Goal: Task Accomplishment & Management: Use online tool/utility

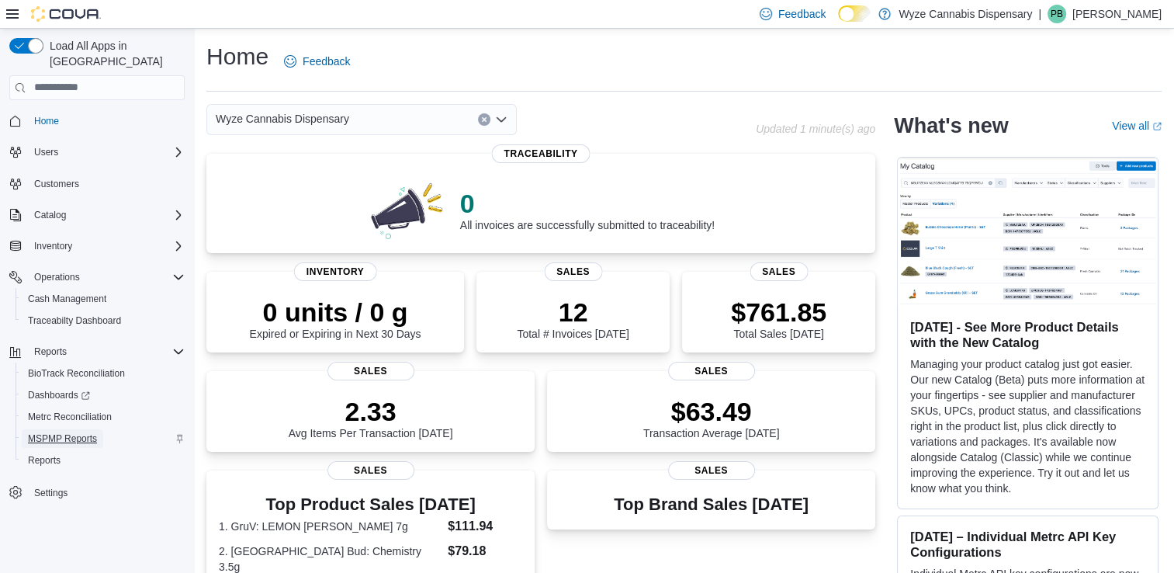
click at [62, 432] on span "MSPMP Reports" at bounding box center [62, 438] width 69 height 12
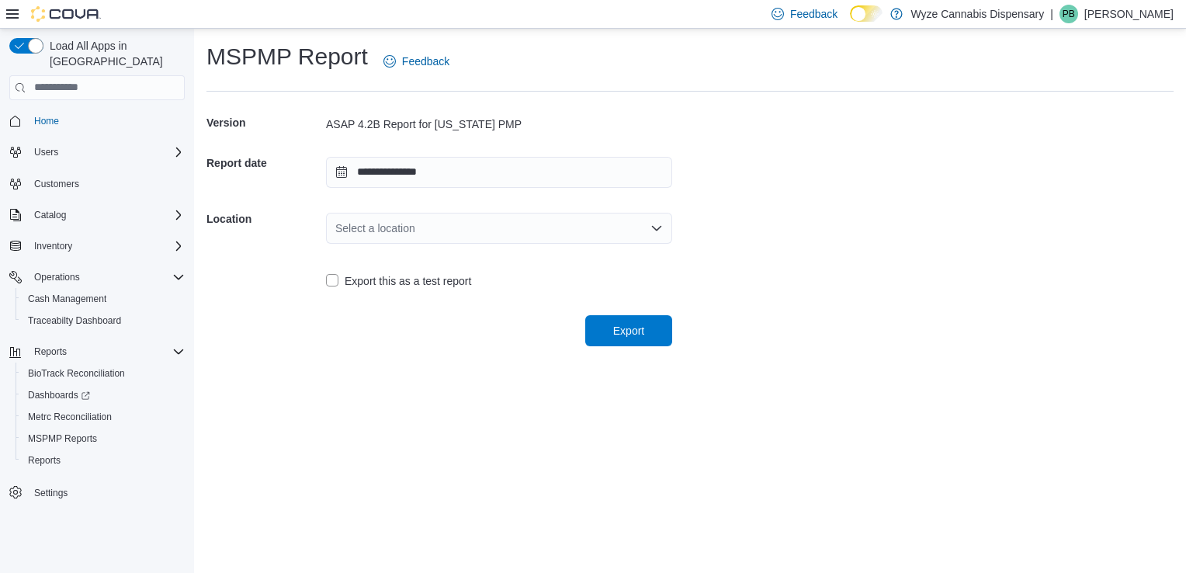
click at [353, 219] on div "Select a location" at bounding box center [499, 228] width 346 height 31
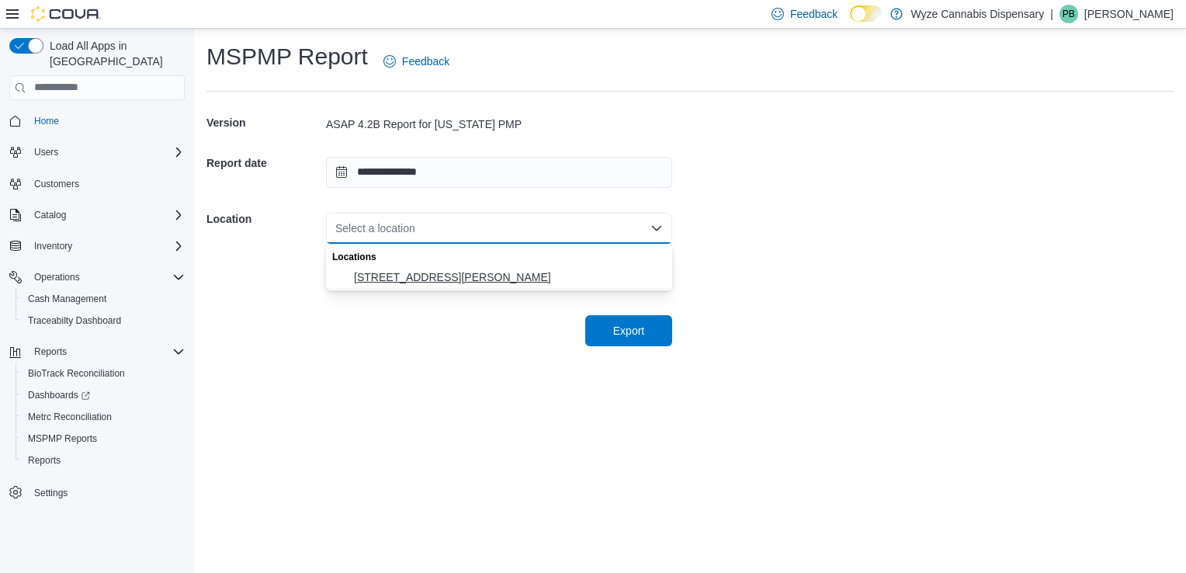
click at [373, 282] on span "[STREET_ADDRESS][PERSON_NAME]" at bounding box center [508, 277] width 309 height 16
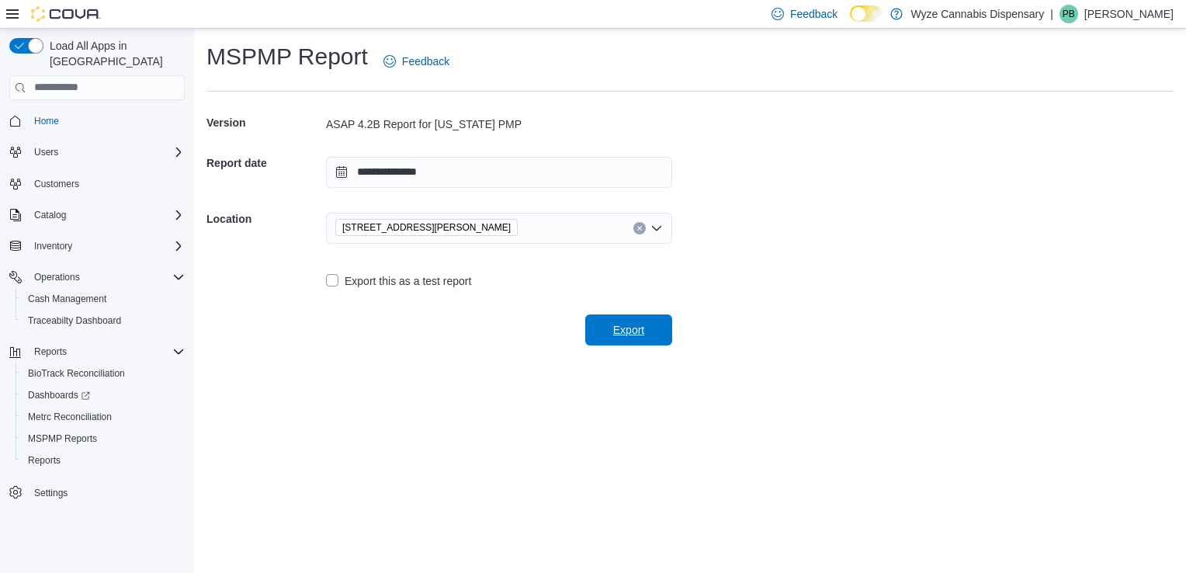
click at [599, 337] on span "Export" at bounding box center [629, 329] width 68 height 31
